Goal: Task Accomplishment & Management: Manage account settings

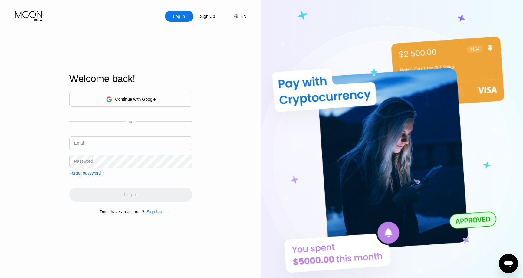
click at [108, 136] on div "Continue with Google or Email Password Forgot password?" at bounding box center [130, 134] width 123 height 84
click at [98, 102] on div "Continue with Google" at bounding box center [130, 99] width 123 height 15
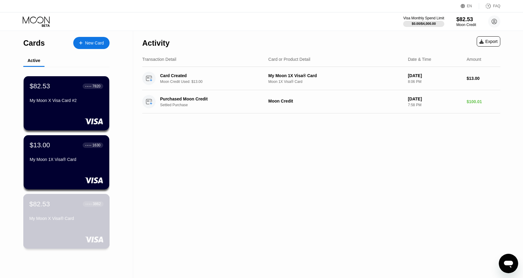
click at [67, 228] on div "$82.53 ● ● ● ● 3862 My Moon X Visa® Card" at bounding box center [66, 221] width 87 height 55
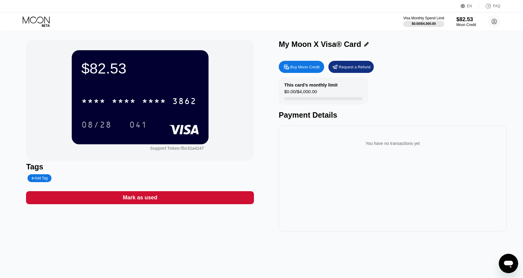
click at [43, 22] on icon at bounding box center [37, 21] width 28 height 11
